Goal: Task Accomplishment & Management: Use online tool/utility

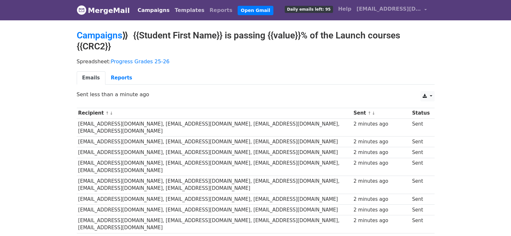
click at [175, 9] on link "Templates" at bounding box center [189, 10] width 35 height 13
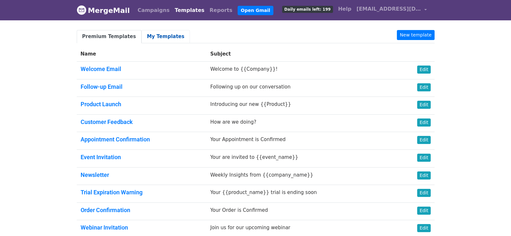
click at [159, 35] on link "My Templates" at bounding box center [165, 36] width 48 height 13
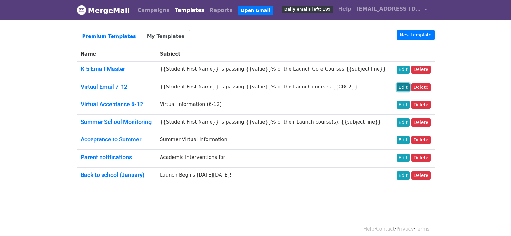
click at [405, 85] on link "Edit" at bounding box center [402, 87] width 13 height 8
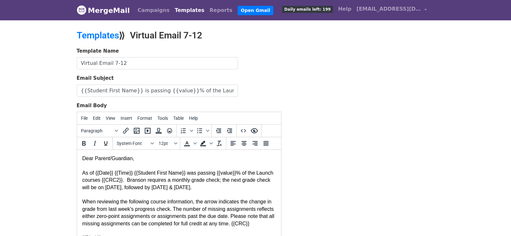
click at [124, 179] on div "As of {{Date}} {{Time}} {{Student First Name}} was passing {{value}}% of the La…" at bounding box center [179, 176] width 194 height 29
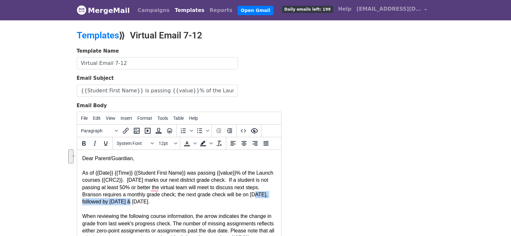
drag, startPoint x: 248, startPoint y: 193, endPoint x: 123, endPoint y: 199, distance: 125.5
click at [123, 199] on div "As of {{Date}} {{Time}} {{Student First Name}} was passing {{value}}% of the La…" at bounding box center [179, 183] width 194 height 43
click at [116, 201] on div "As of {{Date}} {{Time}} {{Student First Name}} was passing {{value}}% of the La…" at bounding box center [179, 183] width 194 height 43
drag, startPoint x: 115, startPoint y: 201, endPoint x: 121, endPoint y: 200, distance: 5.8
click at [121, 200] on div "As of {{Date}} {{Time}} {{Student First Name}} was passing {{value}}% of the La…" at bounding box center [179, 183] width 194 height 43
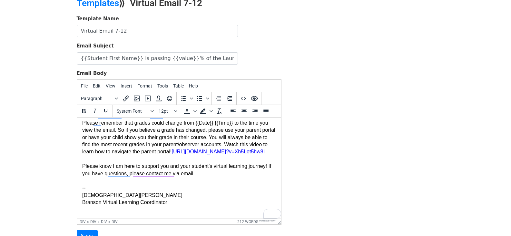
scroll to position [91, 0]
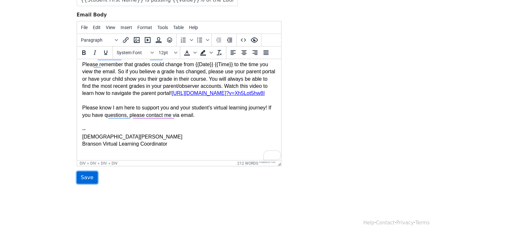
click at [88, 179] on input "Save" at bounding box center [87, 177] width 21 height 12
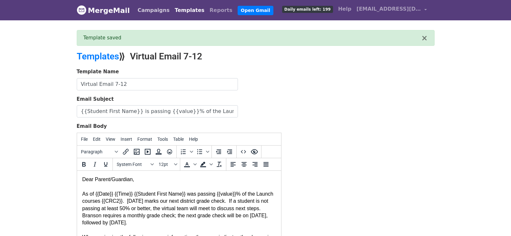
click at [145, 9] on link "Campaigns" at bounding box center [153, 10] width 37 height 13
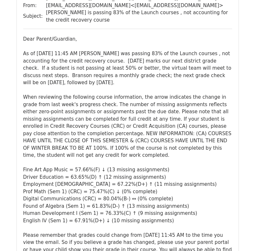
scroll to position [64, 0]
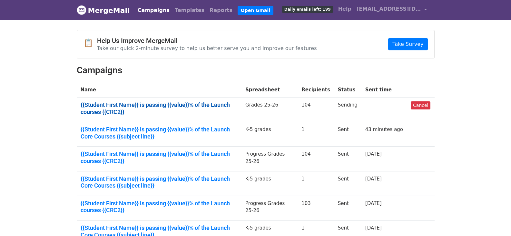
click at [197, 102] on link "{{Student First Name}} is passing {{value}}% of the Launch courses {{CRC2}}" at bounding box center [159, 108] width 157 height 14
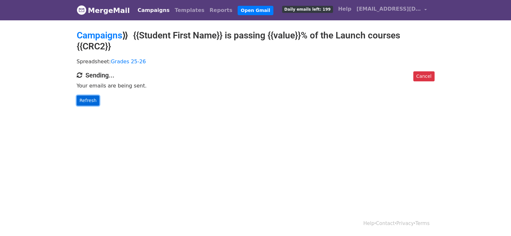
click at [86, 100] on link "Refresh" at bounding box center [88, 100] width 23 height 10
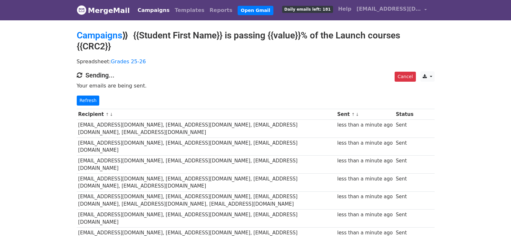
scroll to position [193, 0]
